Goal: Navigation & Orientation: Find specific page/section

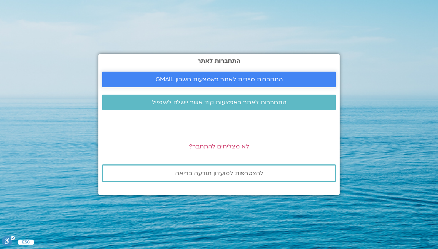
click at [299, 78] on link "התחברות מיידית לאתר באמצעות חשבון GMAIL" at bounding box center [219, 80] width 234 height 16
click at [162, 83] on span "התחברות מיידית לאתר באמצעות חשבון GMAIL" at bounding box center [219, 79] width 127 height 7
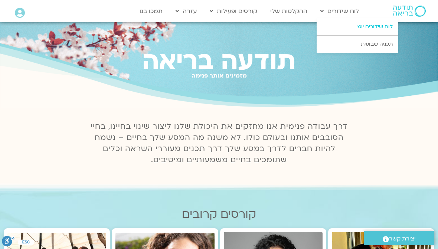
click at [385, 30] on link "לוח שידורים יומי" at bounding box center [358, 26] width 82 height 17
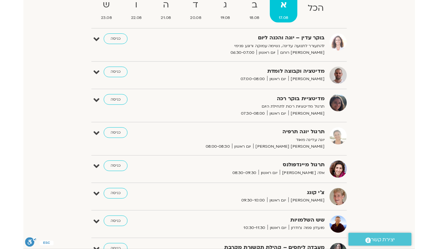
scroll to position [104, 0]
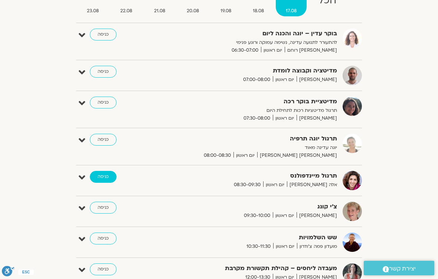
click at [101, 173] on link "כניסה" at bounding box center [103, 177] width 27 height 12
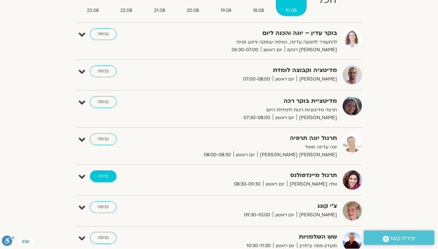
scroll to position [133, 0]
